Goal: Register for event/course

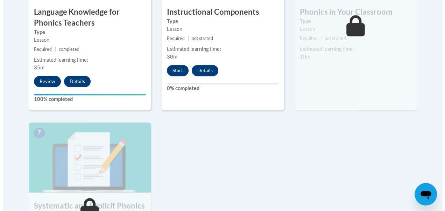
scroll to position [507, 0]
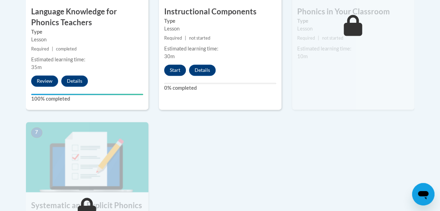
click at [173, 74] on button "Start" at bounding box center [175, 69] width 22 height 11
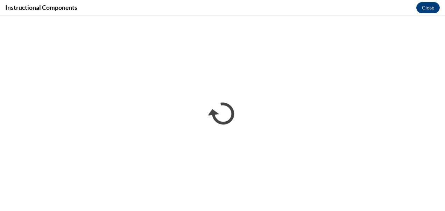
scroll to position [0, 0]
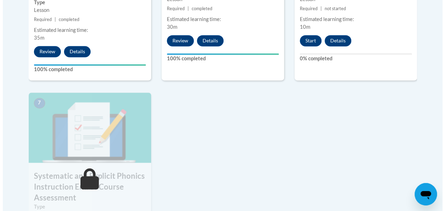
scroll to position [518, 0]
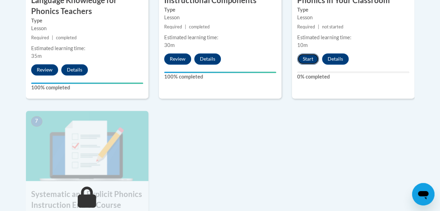
click at [309, 57] on button "Start" at bounding box center [308, 58] width 22 height 11
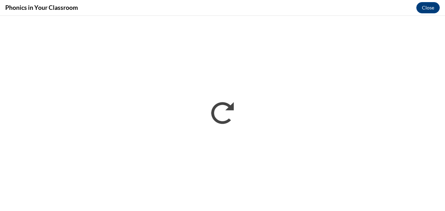
scroll to position [0, 0]
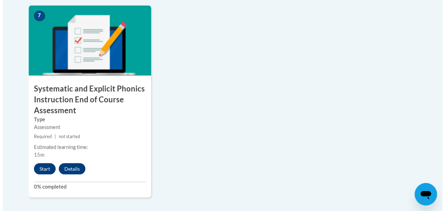
scroll to position [631, 0]
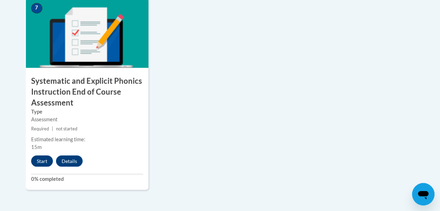
click at [42, 160] on button "Start" at bounding box center [42, 160] width 22 height 11
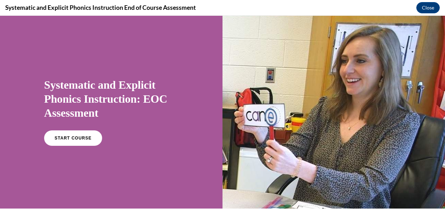
scroll to position [0, 0]
click at [78, 142] on link "START COURSE" at bounding box center [73, 138] width 61 height 16
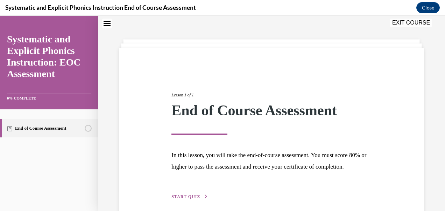
scroll to position [64, 0]
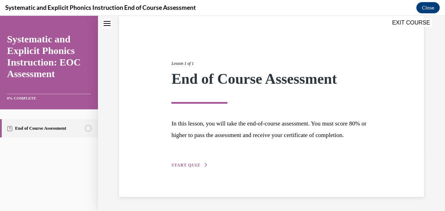
click at [188, 167] on span "START QUIZ" at bounding box center [186, 164] width 29 height 5
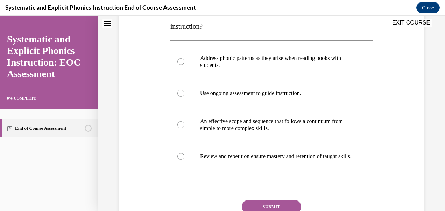
scroll to position [128, 0]
click at [180, 124] on div at bounding box center [180, 124] width 7 height 7
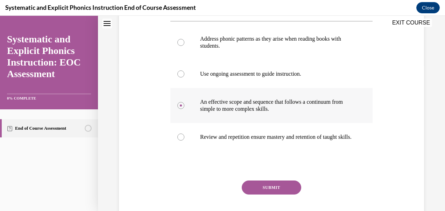
scroll to position [154, 0]
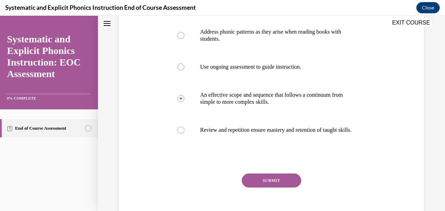
click at [285, 187] on button "SUBMIT" at bounding box center [272, 180] width 60 height 14
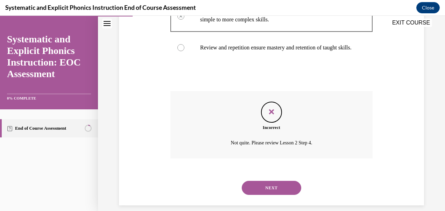
scroll to position [252, 0]
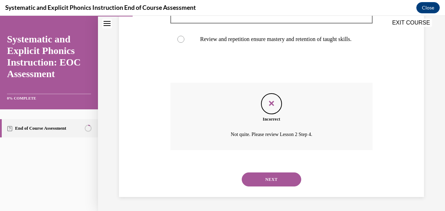
click at [282, 178] on button "NEXT" at bounding box center [272, 179] width 60 height 14
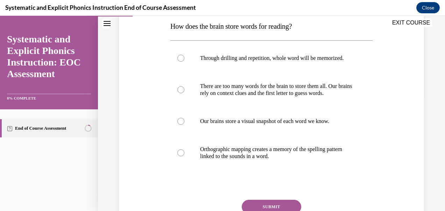
scroll to position [114, 0]
click at [183, 156] on div at bounding box center [180, 152] width 7 height 7
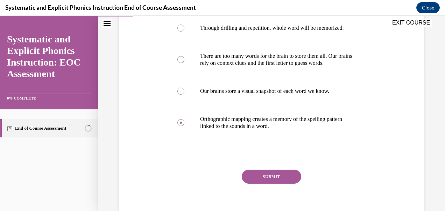
click at [280, 183] on button "SUBMIT" at bounding box center [272, 176] width 60 height 14
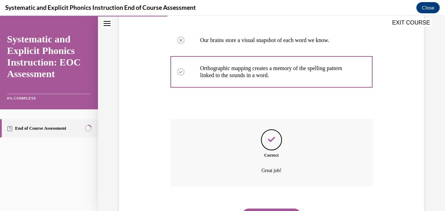
scroll to position [238, 0]
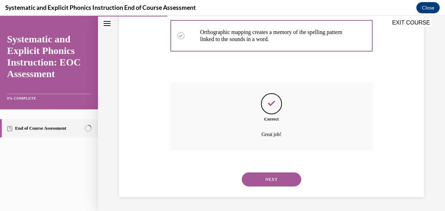
click at [289, 180] on button "NEXT" at bounding box center [272, 179] width 60 height 14
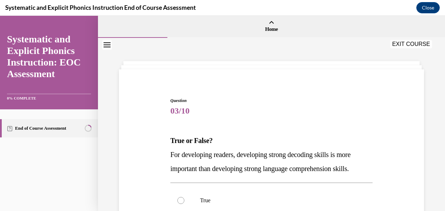
click at [387, 200] on div "Question 03/10 True or False? For developing readers, developing strong decodin…" at bounding box center [271, 202] width 309 height 253
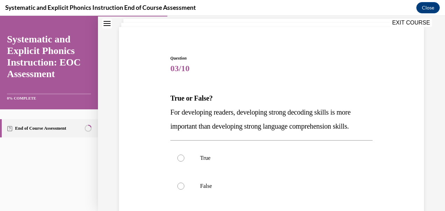
scroll to position [43, 0]
click at [178, 157] on div at bounding box center [180, 157] width 7 height 7
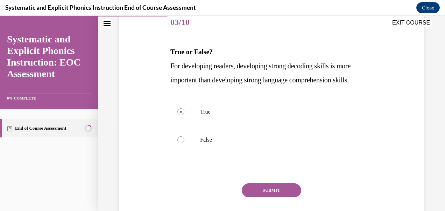
click at [286, 191] on button "SUBMIT" at bounding box center [272, 190] width 60 height 14
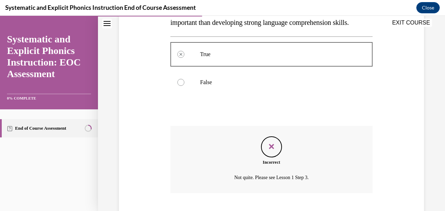
scroll to position [189, 0]
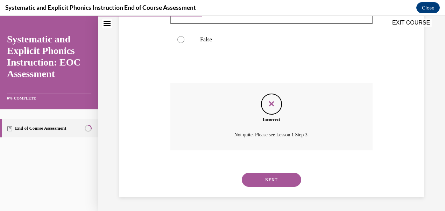
click at [284, 180] on button "NEXT" at bounding box center [272, 180] width 60 height 14
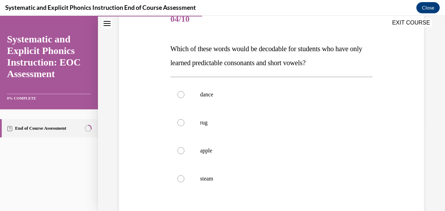
scroll to position [106, 0]
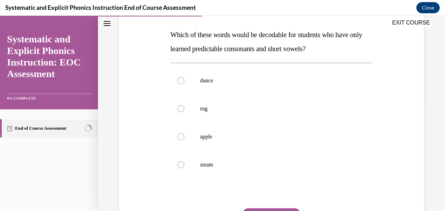
click at [387, 200] on div "Question 04/10 Which of these words would be decodable for students who have on…" at bounding box center [271, 118] width 309 height 295
click at [179, 168] on div at bounding box center [271, 165] width 202 height 28
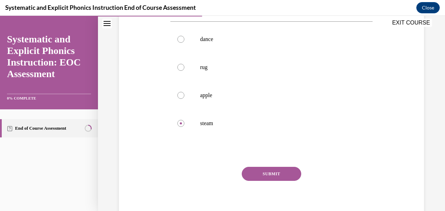
click at [279, 174] on button "SUBMIT" at bounding box center [272, 174] width 60 height 14
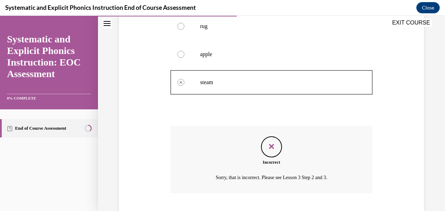
scroll to position [231, 0]
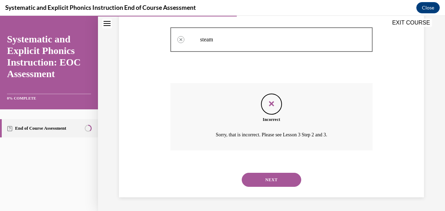
click at [288, 179] on button "NEXT" at bounding box center [272, 180] width 60 height 14
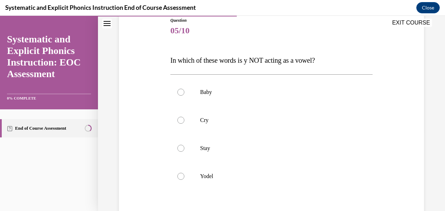
scroll to position [82, 0]
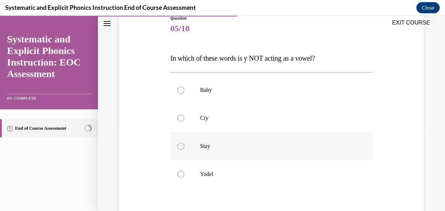
click at [183, 147] on div at bounding box center [180, 145] width 7 height 7
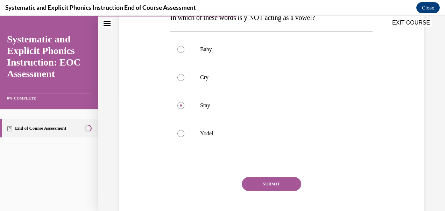
click at [281, 184] on button "SUBMIT" at bounding box center [272, 184] width 60 height 14
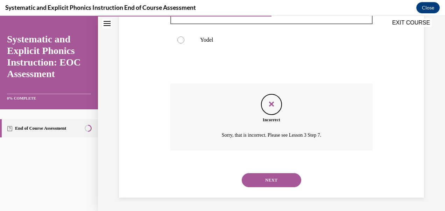
scroll to position [217, 0]
click at [285, 179] on button "NEXT" at bounding box center [272, 180] width 60 height 14
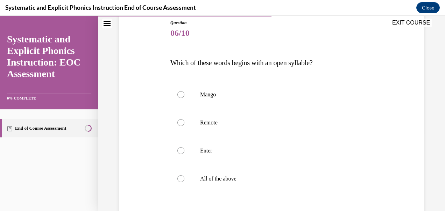
scroll to position [79, 0]
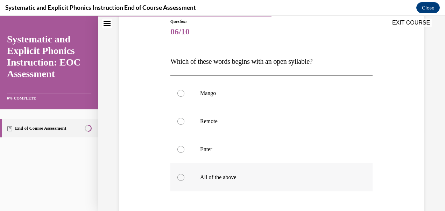
click at [183, 175] on div at bounding box center [180, 177] width 7 height 7
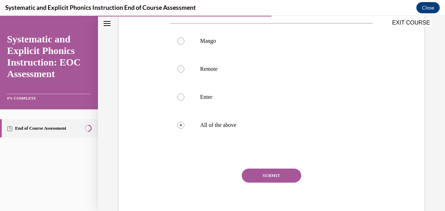
click at [281, 179] on button "SUBMIT" at bounding box center [272, 175] width 60 height 14
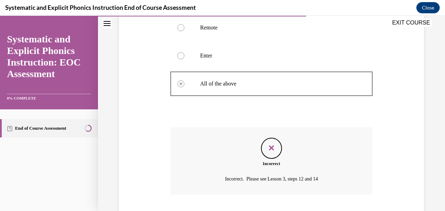
scroll to position [217, 0]
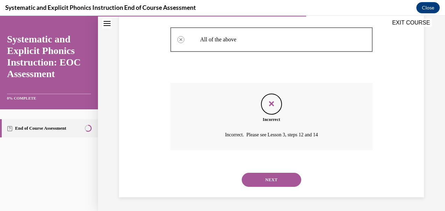
click at [285, 175] on button "NEXT" at bounding box center [272, 180] width 60 height 14
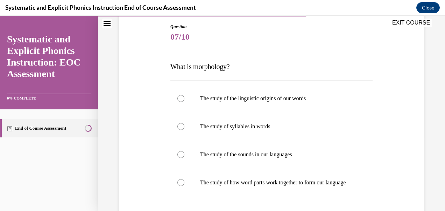
scroll to position [74, 0]
click at [181, 186] on div at bounding box center [180, 182] width 7 height 7
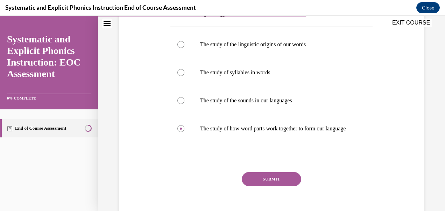
click at [270, 186] on button "SUBMIT" at bounding box center [272, 179] width 60 height 14
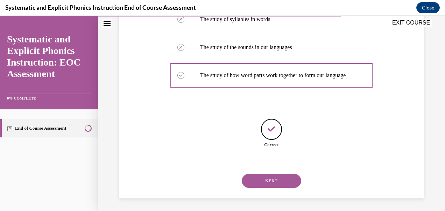
scroll to position [189, 0]
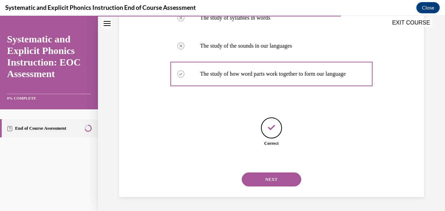
click at [285, 179] on button "NEXT" at bounding box center [272, 179] width 60 height 14
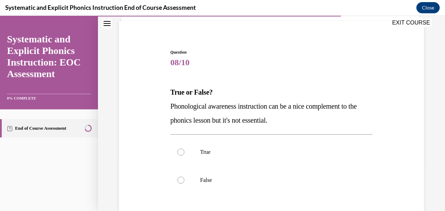
scroll to position [49, 0]
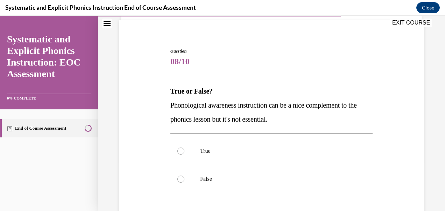
click at [387, 200] on div "Question 08/10 True or False? Phonological awareness instruction can be a nice …" at bounding box center [271, 153] width 309 height 253
click at [180, 180] on div at bounding box center [180, 178] width 7 height 7
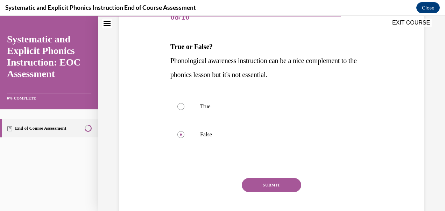
click at [276, 180] on button "SUBMIT" at bounding box center [272, 185] width 60 height 14
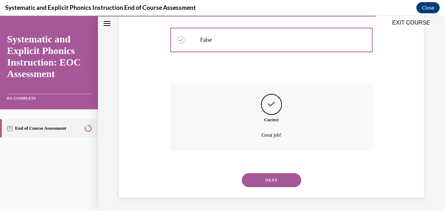
scroll to position [189, 0]
click at [285, 181] on button "NEXT" at bounding box center [272, 180] width 60 height 14
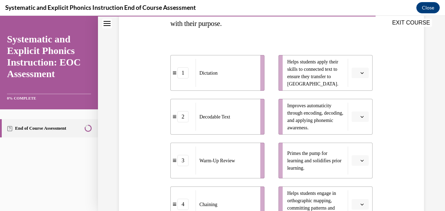
scroll to position [134, 0]
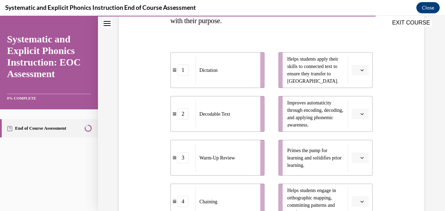
click at [361, 72] on button "button" at bounding box center [360, 70] width 17 height 11
click at [357, 99] on div "1" at bounding box center [355, 99] width 17 height 14
click at [361, 117] on button "button" at bounding box center [360, 114] width 17 height 11
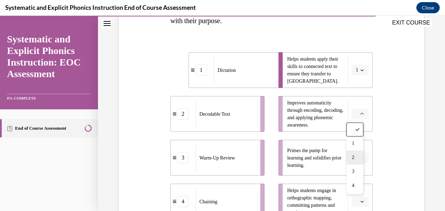
click at [355, 158] on div "2" at bounding box center [355, 157] width 17 height 14
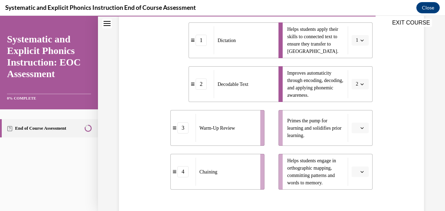
scroll to position [168, 0]
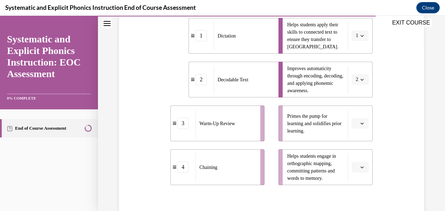
click at [358, 128] on button "button" at bounding box center [360, 123] width 17 height 11
click at [356, 168] on div "2" at bounding box center [355, 167] width 17 height 14
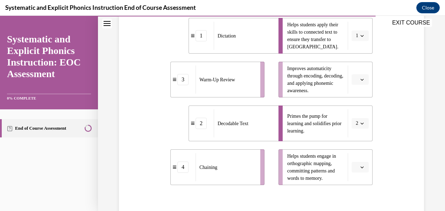
click at [361, 127] on button "2" at bounding box center [360, 123] width 17 height 11
click at [354, 183] on div "3" at bounding box center [353, 181] width 17 height 14
click at [359, 76] on button "button" at bounding box center [360, 79] width 17 height 11
click at [355, 120] on span "2" at bounding box center [353, 123] width 2 height 6
click at [359, 171] on button "button" at bounding box center [360, 167] width 17 height 11
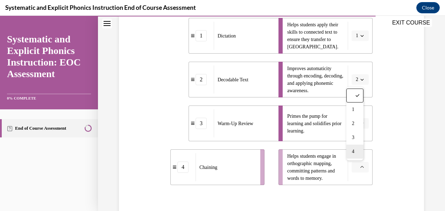
click at [356, 151] on div "4" at bounding box center [355, 152] width 17 height 14
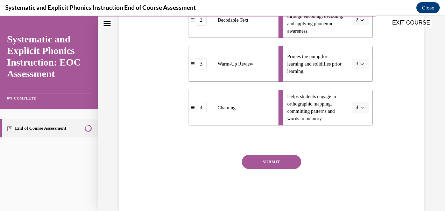
click at [285, 160] on button "SUBMIT" at bounding box center [272, 162] width 60 height 14
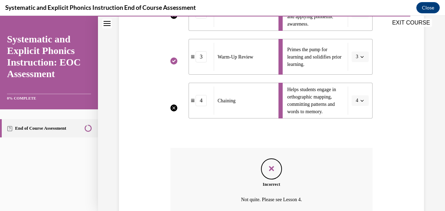
scroll to position [299, 0]
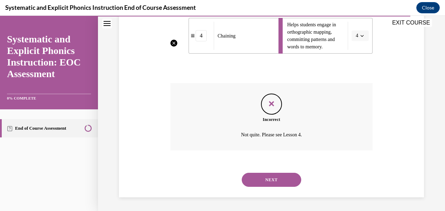
click at [285, 175] on button "NEXT" at bounding box center [272, 180] width 60 height 14
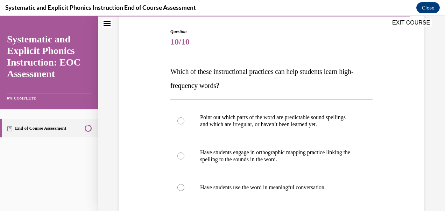
scroll to position [79, 0]
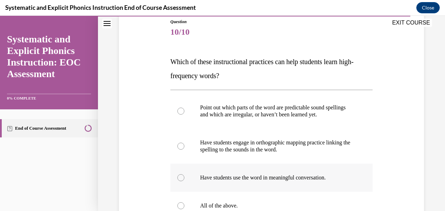
click at [183, 177] on div at bounding box center [180, 177] width 7 height 7
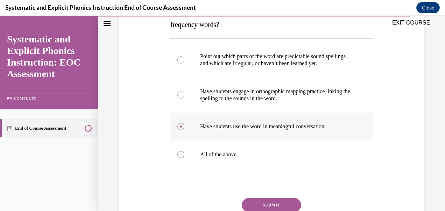
scroll to position [130, 0]
click at [176, 158] on div at bounding box center [271, 154] width 202 height 28
click at [276, 207] on button "SUBMIT" at bounding box center [272, 204] width 60 height 14
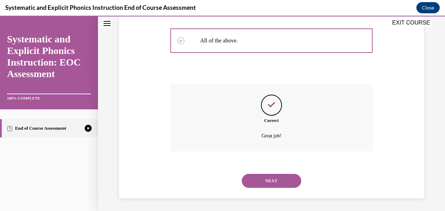
scroll to position [245, 0]
click at [281, 178] on button "NEXT" at bounding box center [272, 180] width 60 height 14
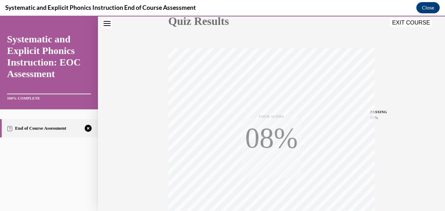
scroll to position [89, 0]
click at [385, 200] on div "Quiz Results PASSING 80% Your score 40% Failed PASSING 80% Your score Your scor…" at bounding box center [271, 117] width 347 height 337
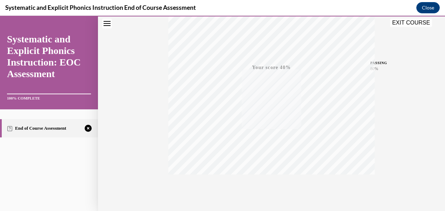
scroll to position [163, 0]
click at [272, 160] on div "TAKE AGAIN" at bounding box center [271, 164] width 25 height 16
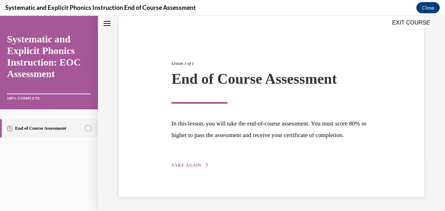
scroll to position [64, 0]
click at [186, 167] on span "TAKE AGAIN" at bounding box center [187, 164] width 30 height 5
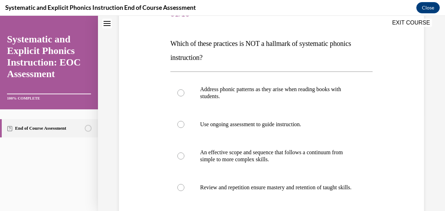
scroll to position [100, 0]
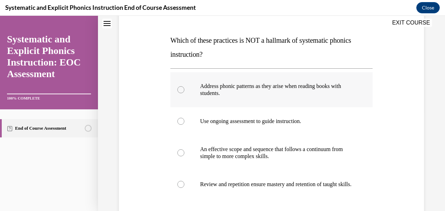
click at [184, 90] on div at bounding box center [271, 89] width 202 height 35
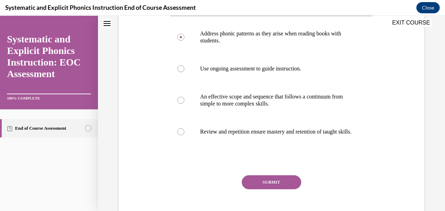
click at [286, 188] on button "SUBMIT" at bounding box center [272, 182] width 60 height 14
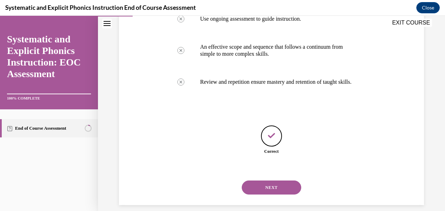
scroll to position [203, 0]
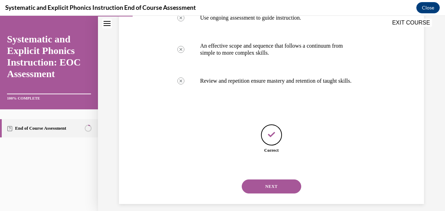
click at [282, 193] on button "NEXT" at bounding box center [272, 186] width 60 height 14
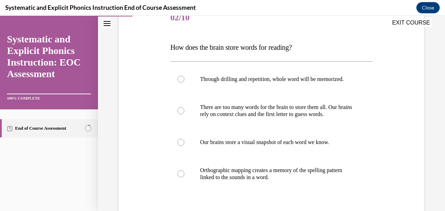
scroll to position [107, 0]
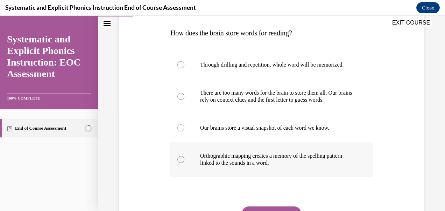
click at [178, 163] on div at bounding box center [180, 159] width 7 height 7
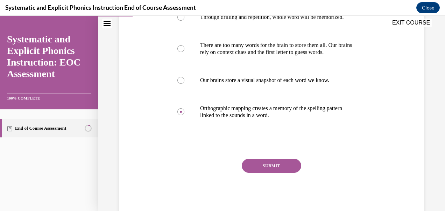
click at [283, 173] on button "SUBMIT" at bounding box center [272, 166] width 60 height 14
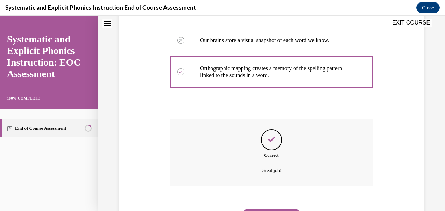
scroll to position [238, 0]
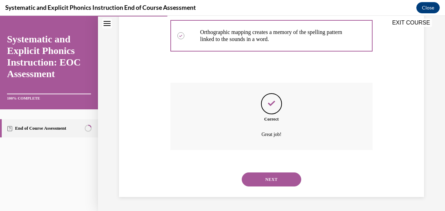
click at [280, 179] on button "NEXT" at bounding box center [272, 179] width 60 height 14
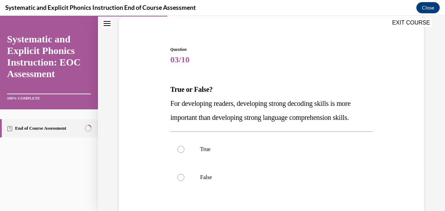
scroll to position [52, 0]
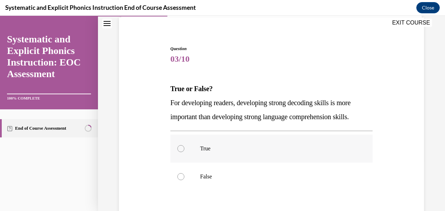
click at [177, 148] on div at bounding box center [180, 148] width 7 height 7
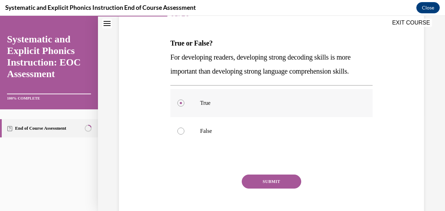
scroll to position [97, 0]
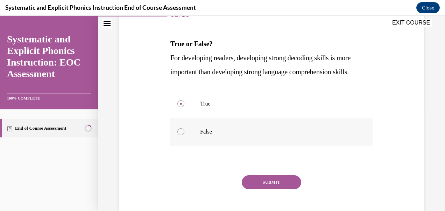
click at [177, 131] on div at bounding box center [180, 131] width 7 height 7
click at [281, 180] on button "SUBMIT" at bounding box center [272, 182] width 60 height 14
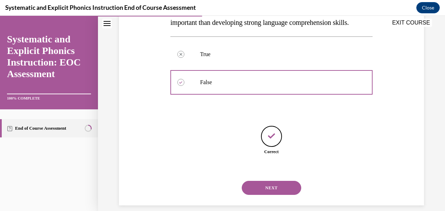
scroll to position [154, 0]
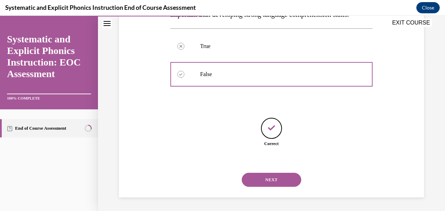
click at [285, 179] on button "NEXT" at bounding box center [272, 180] width 60 height 14
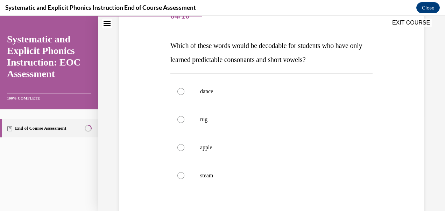
scroll to position [95, 0]
click at [181, 117] on div at bounding box center [180, 119] width 7 height 7
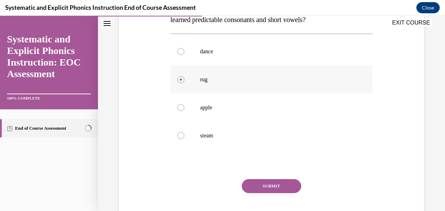
scroll to position [135, 0]
click at [288, 183] on button "SUBMIT" at bounding box center [272, 186] width 60 height 14
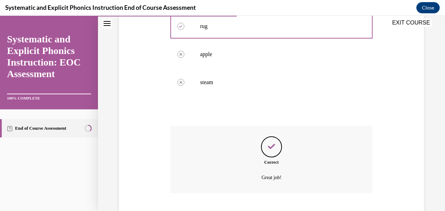
scroll to position [231, 0]
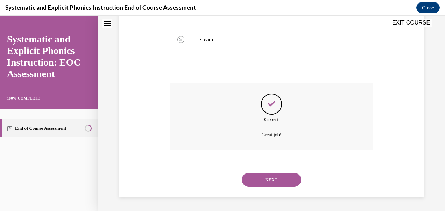
click at [285, 179] on button "NEXT" at bounding box center [272, 180] width 60 height 14
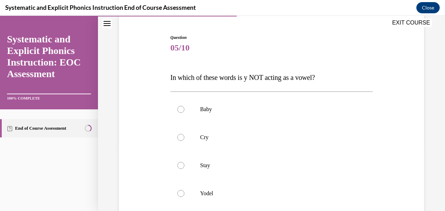
scroll to position [78, 0]
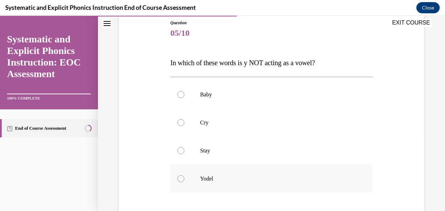
click at [179, 179] on div at bounding box center [180, 178] width 7 height 7
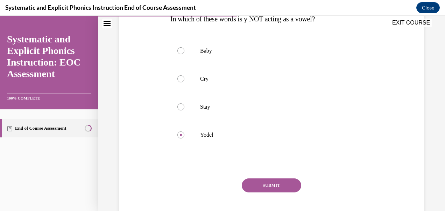
click at [284, 187] on button "SUBMIT" at bounding box center [272, 185] width 60 height 14
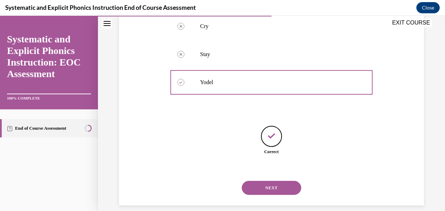
scroll to position [182, 0]
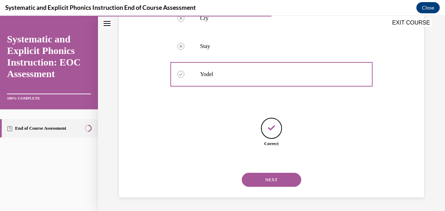
click at [286, 179] on button "NEXT" at bounding box center [272, 180] width 60 height 14
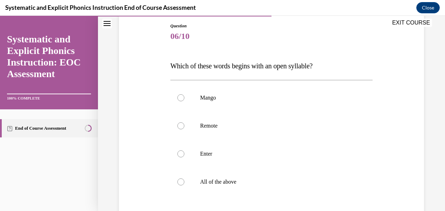
scroll to position [75, 0]
click at [183, 176] on div at bounding box center [271, 181] width 202 height 28
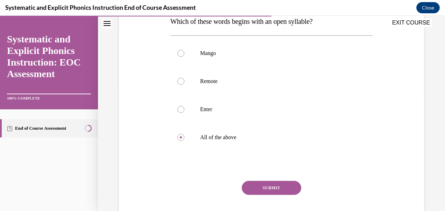
click at [273, 190] on button "SUBMIT" at bounding box center [272, 188] width 60 height 14
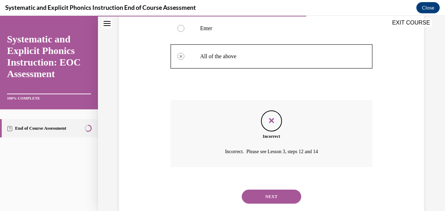
scroll to position [200, 0]
click at [274, 198] on button "NEXT" at bounding box center [272, 196] width 60 height 14
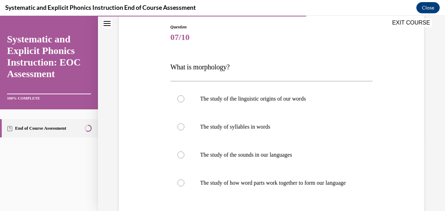
scroll to position [97, 0]
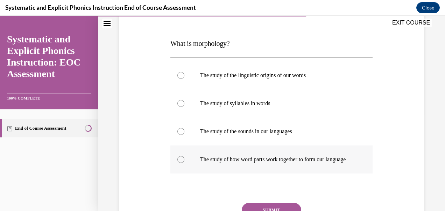
click at [182, 163] on div at bounding box center [180, 159] width 7 height 7
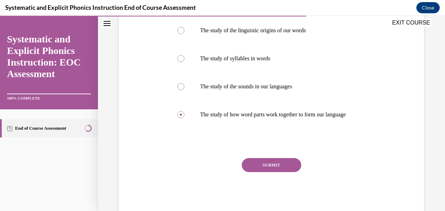
click at [289, 172] on button "SUBMIT" at bounding box center [272, 165] width 60 height 14
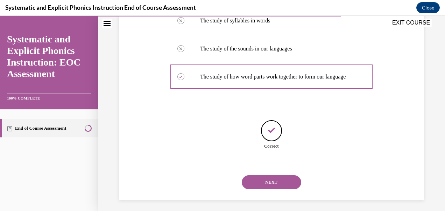
scroll to position [189, 0]
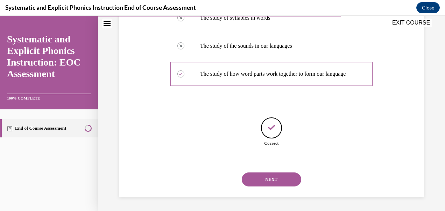
click at [286, 179] on button "NEXT" at bounding box center [272, 179] width 60 height 14
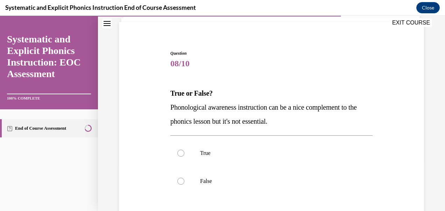
scroll to position [48, 0]
click at [179, 179] on div at bounding box center [180, 180] width 7 height 7
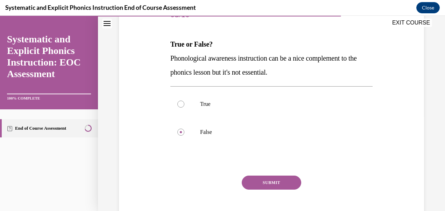
click at [279, 186] on button "SUBMIT" at bounding box center [272, 182] width 60 height 14
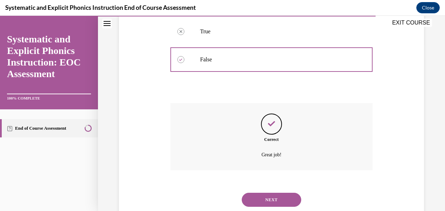
scroll to position [189, 0]
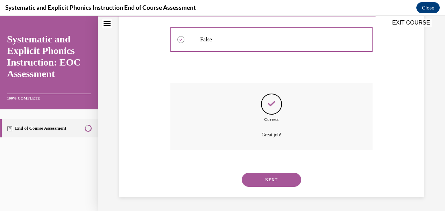
click at [286, 179] on button "NEXT" at bounding box center [272, 180] width 60 height 14
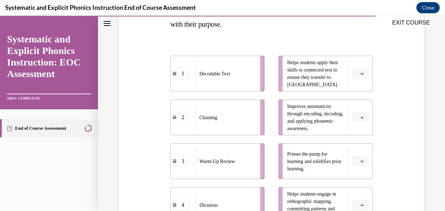
scroll to position [133, 0]
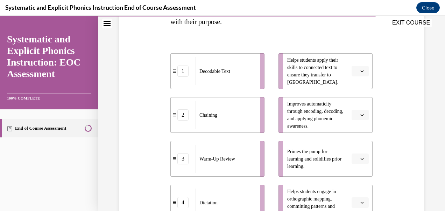
click at [361, 157] on icon "button" at bounding box center [363, 159] width 4 height 4
click at [352, 128] on span "3" at bounding box center [353, 129] width 2 height 6
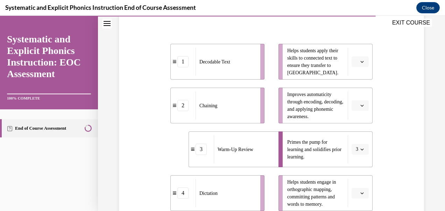
scroll to position [148, 0]
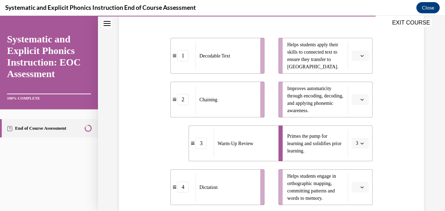
click at [279, 192] on li "Helps students engage in orthographic mapping, committing patterns and words to…" at bounding box center [326, 187] width 94 height 36
click at [361, 56] on icon "button" at bounding box center [363, 56] width 4 height 4
click at [354, 85] on span "1" at bounding box center [353, 85] width 2 height 6
click at [356, 102] on button "button" at bounding box center [360, 99] width 17 height 11
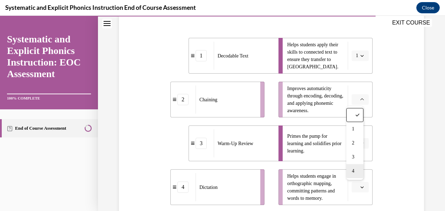
click at [356, 173] on div "4" at bounding box center [355, 171] width 17 height 14
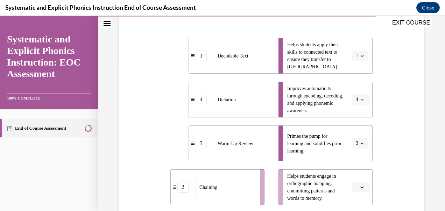
click at [360, 186] on span "button" at bounding box center [362, 186] width 5 height 5
click at [357, 143] on div "2" at bounding box center [355, 143] width 17 height 14
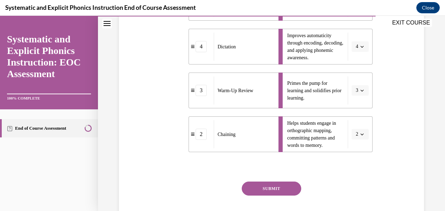
scroll to position [204, 0]
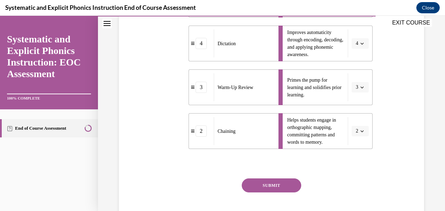
click at [288, 186] on button "SUBMIT" at bounding box center [272, 185] width 60 height 14
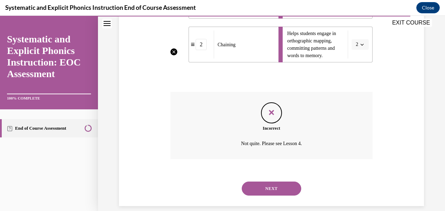
scroll to position [291, 0]
click at [284, 186] on button "NEXT" at bounding box center [272, 188] width 60 height 14
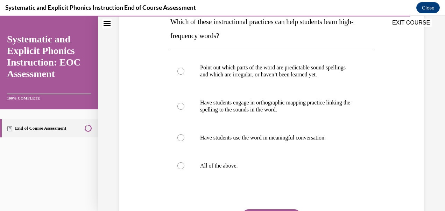
scroll to position [122, 0]
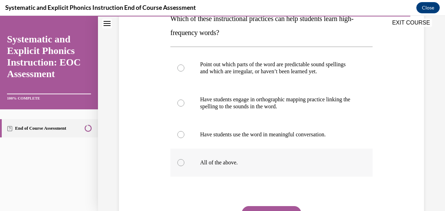
click at [179, 163] on div at bounding box center [180, 162] width 7 height 7
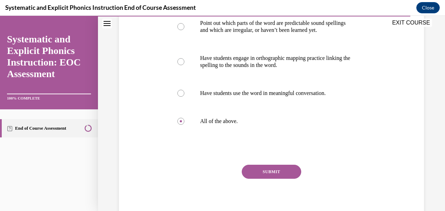
click at [279, 174] on button "SUBMIT" at bounding box center [272, 172] width 60 height 14
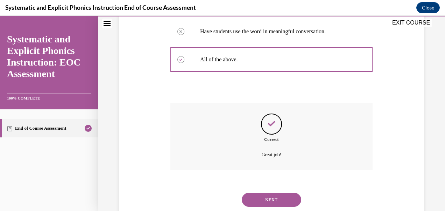
scroll to position [245, 0]
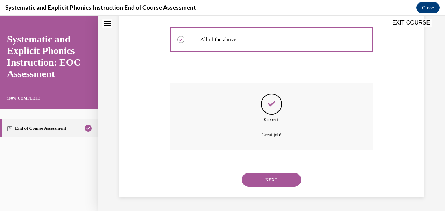
click at [286, 183] on button "NEXT" at bounding box center [272, 180] width 60 height 14
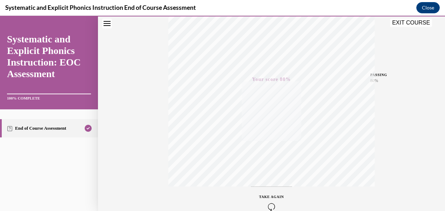
scroll to position [115, 0]
click at [405, 23] on button "EXIT COURSE" at bounding box center [411, 23] width 42 height 8
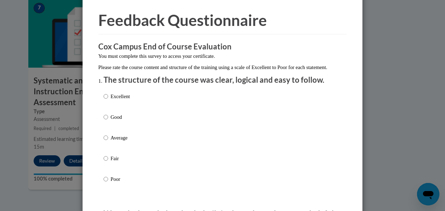
scroll to position [34, 0]
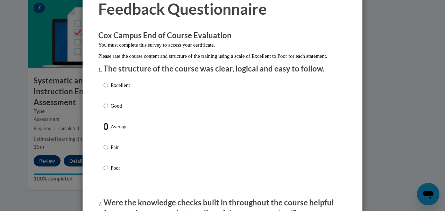
click at [104, 130] on input "Average" at bounding box center [106, 127] width 5 height 8
radio input "true"
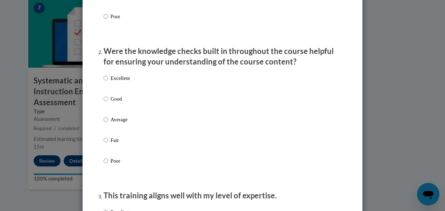
scroll to position [192, 0]
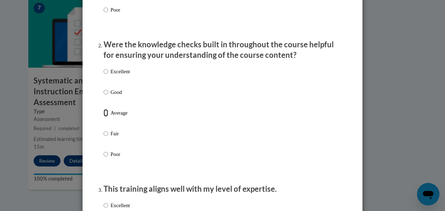
click at [104, 117] on input "Average" at bounding box center [106, 113] width 5 height 8
radio input "true"
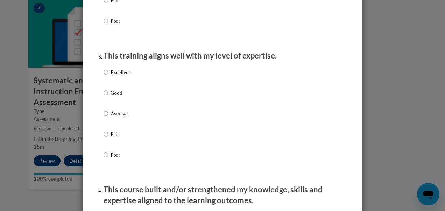
scroll to position [327, 0]
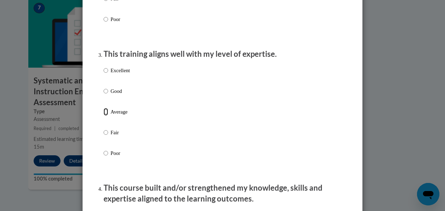
click at [105, 116] on input "Average" at bounding box center [106, 112] width 5 height 8
radio input "true"
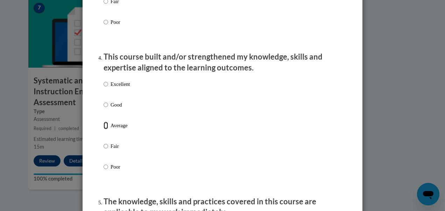
click at [104, 129] on input "Average" at bounding box center [106, 125] width 5 height 8
radio input "true"
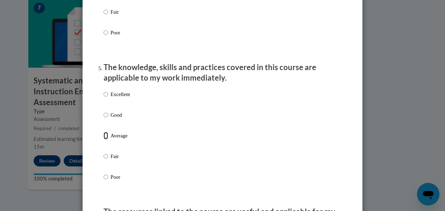
click at [105, 139] on input "Average" at bounding box center [106, 136] width 5 height 8
radio input "true"
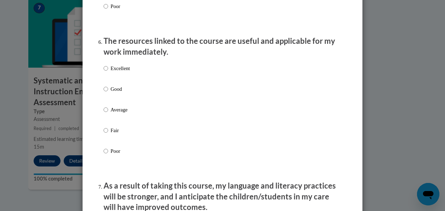
scroll to position [765, 0]
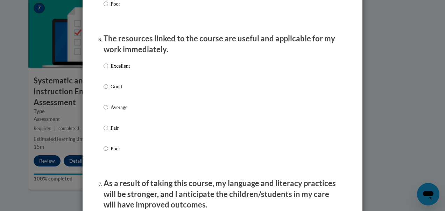
click at [111, 111] on p "Average" at bounding box center [120, 107] width 19 height 8
click at [108, 111] on input "Average" at bounding box center [106, 107] width 5 height 8
radio input "true"
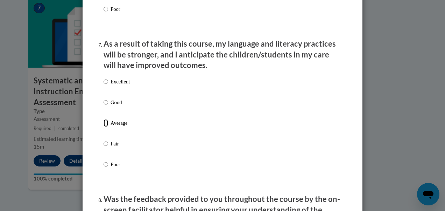
click at [105, 127] on input "Average" at bounding box center [106, 123] width 5 height 8
radio input "true"
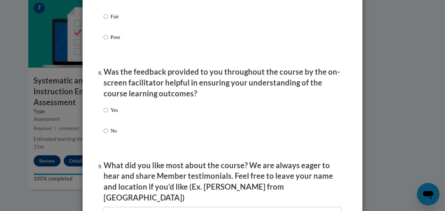
scroll to position [1032, 0]
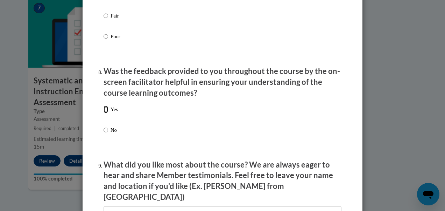
click at [104, 113] on input "Yes" at bounding box center [106, 109] width 5 height 8
radio input "true"
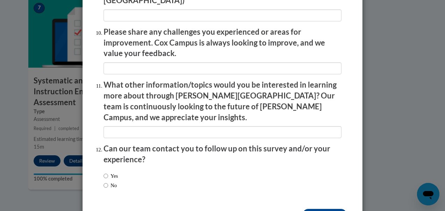
scroll to position [1245, 0]
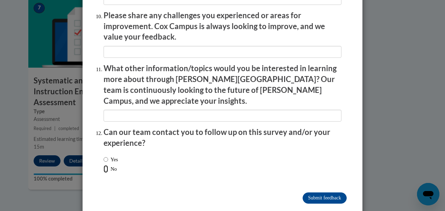
click at [104, 165] on input "No" at bounding box center [106, 169] width 5 height 8
radio input "true"
click at [323, 192] on input "Submit feedback" at bounding box center [325, 197] width 44 height 11
